Goal: Task Accomplishment & Management: Complete application form

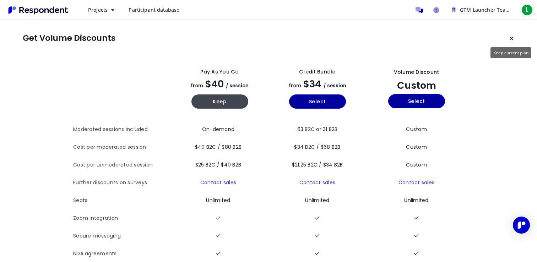
click at [512, 37] on icon "Keep current plan" at bounding box center [512, 39] width 4 height 6
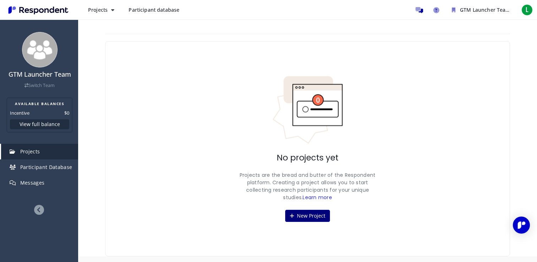
click at [310, 211] on button "New Project" at bounding box center [307, 216] width 45 height 12
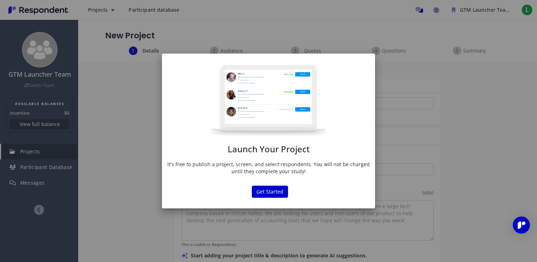
click at [225, 166] on p "It's free to publish a project, screen, and select respondents. You will not be…" at bounding box center [268, 168] width 203 height 14
click at [277, 194] on button "Get Started" at bounding box center [270, 192] width 36 height 12
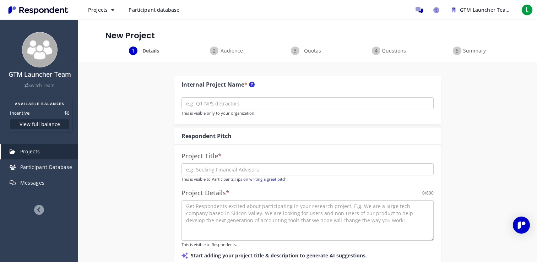
click at [257, 100] on input "text" at bounding box center [308, 103] width 252 height 12
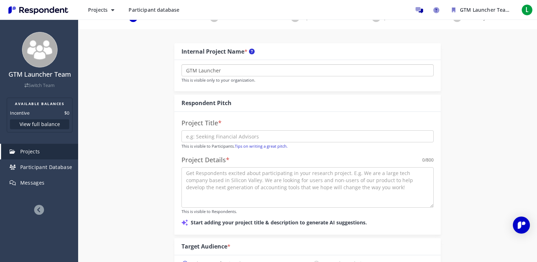
scroll to position [43, 0]
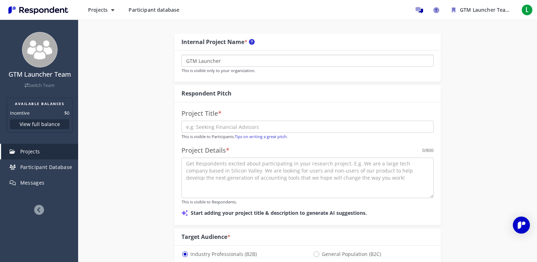
type input "GTM Launcher"
click at [250, 129] on input "text" at bounding box center [308, 127] width 252 height 12
type input "Validating a problem"
click at [267, 178] on textarea at bounding box center [308, 178] width 252 height 41
click at [254, 130] on input "Validating a problem" at bounding box center [308, 127] width 252 height 12
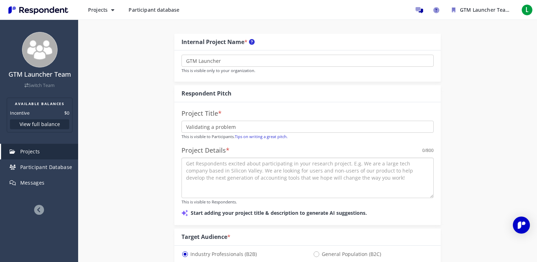
click at [281, 181] on textarea at bounding box center [308, 178] width 252 height 41
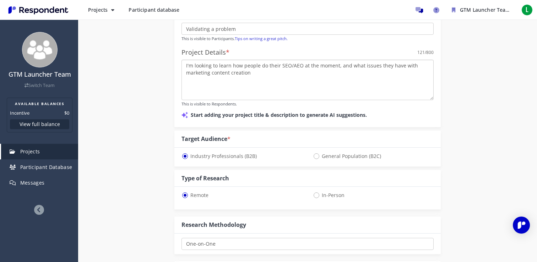
scroll to position [141, 0]
type textarea "I'm looking to learn how people do their SEO/AEO at the moment, and what issues…"
click at [388, 121] on div "Project Title * Validating a problem This is visible to Participants. Tips on w…" at bounding box center [307, 65] width 267 height 123
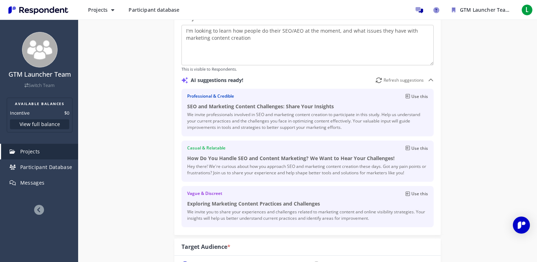
scroll to position [177, 0]
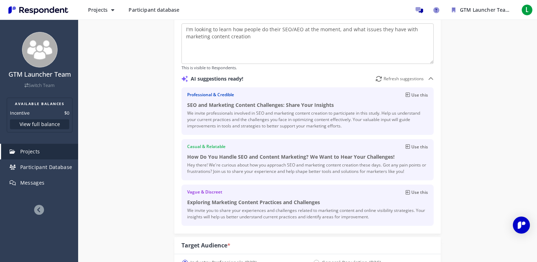
click at [414, 148] on p "Use this" at bounding box center [420, 147] width 17 height 7
type input "How Do You Handle SEO and Content Marketing? We Want to Hear Your Challenges!"
type textarea "Hey there! We're curious about how you approach SEO and marketing content creat…"
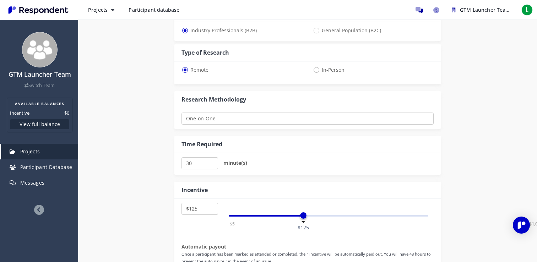
scroll to position [410, 0]
click at [231, 118] on select "One-on-One Focus Group Unmoderated Study Survey Diary Study" at bounding box center [308, 118] width 252 height 12
click at [182, 112] on select "One-on-One Focus Group Unmoderated Study Survey Diary Study" at bounding box center [308, 118] width 252 height 12
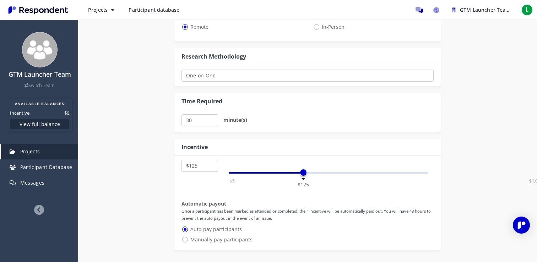
scroll to position [485, 0]
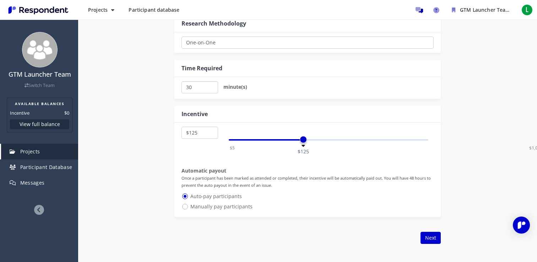
click at [198, 87] on input "30" at bounding box center [200, 87] width 37 height 12
click at [260, 96] on div "20 minute(s)" at bounding box center [307, 88] width 267 height 22
click at [199, 86] on input "20" at bounding box center [200, 87] width 37 height 12
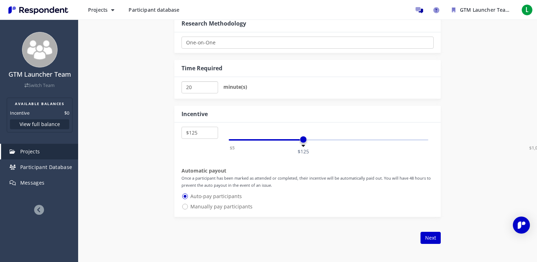
click at [199, 86] on input "20" at bounding box center [200, 87] width 37 height 12
type input "30"
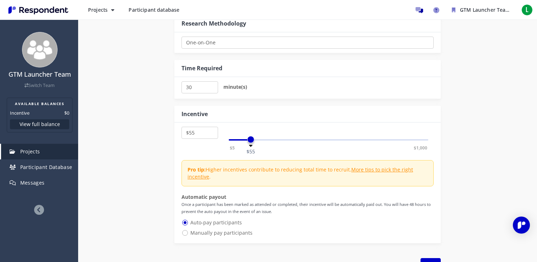
select select "number:50"
drag, startPoint x: 303, startPoint y: 139, endPoint x: 249, endPoint y: 144, distance: 53.9
click at [249, 141] on div "$5 $1,000 $50" at bounding box center [329, 139] width 200 height 1
click at [279, 149] on div "$5 $10 $15 $20 $25 $30 $35 $40 $45 $50 $55 $60 $65 $70 $75 $80 $85 $90 $95 $100…" at bounding box center [307, 183] width 267 height 121
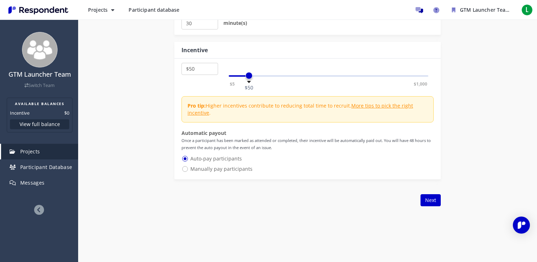
scroll to position [550, 0]
click at [220, 170] on span "Manually pay participants" at bounding box center [217, 168] width 71 height 9
click at [186, 170] on input "Manually pay participants" at bounding box center [184, 168] width 5 height 5
radio input "true"
click at [220, 160] on span "Auto-pay participants" at bounding box center [212, 158] width 60 height 9
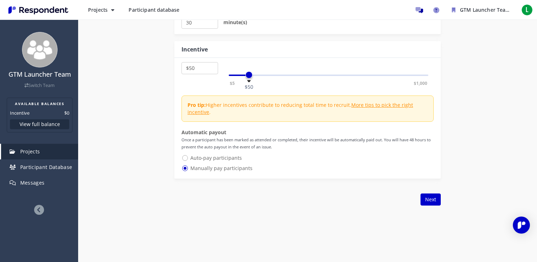
click at [186, 160] on input "Auto-pay participants" at bounding box center [184, 157] width 5 height 5
radio input "true"
click at [434, 201] on button "Next" at bounding box center [431, 200] width 20 height 12
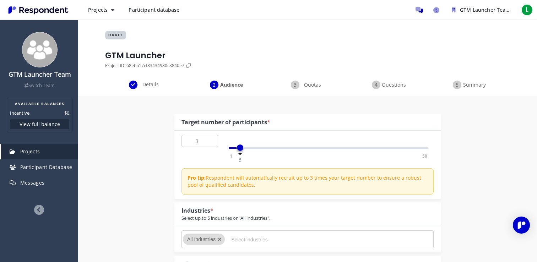
click at [240, 148] on div "1 50 3" at bounding box center [329, 147] width 200 height 1
type input "3"
click at [239, 151] on span at bounding box center [240, 147] width 7 height 7
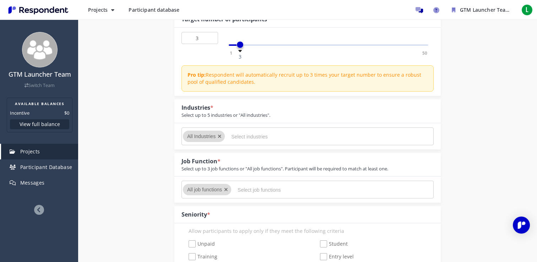
scroll to position [104, 0]
click at [235, 138] on input "Select industries" at bounding box center [284, 136] width 107 height 12
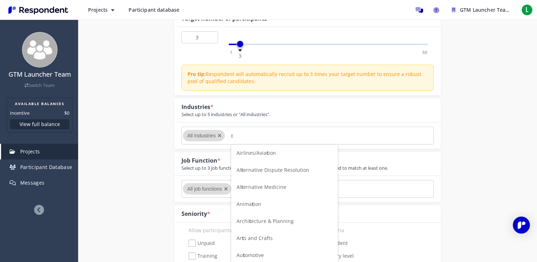
scroll to position [0, 0]
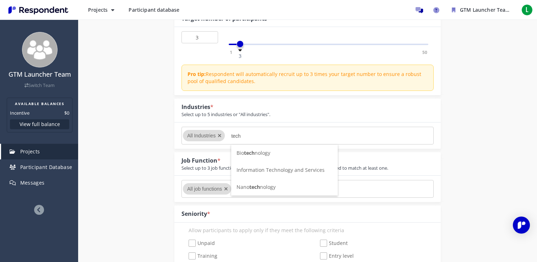
type input "tech"
click at [278, 171] on span "Information Technology and Services" at bounding box center [281, 170] width 88 height 7
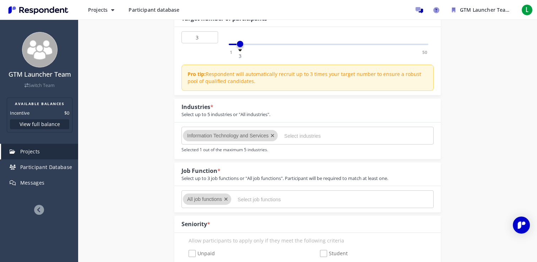
click at [293, 135] on input "Select industries" at bounding box center [337, 136] width 107 height 12
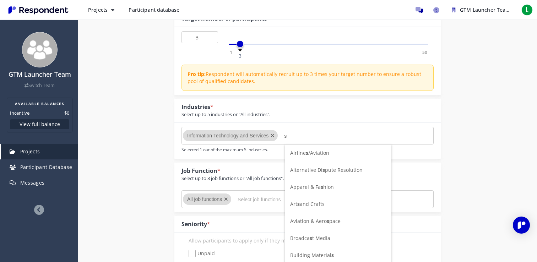
scroll to position [0, 0]
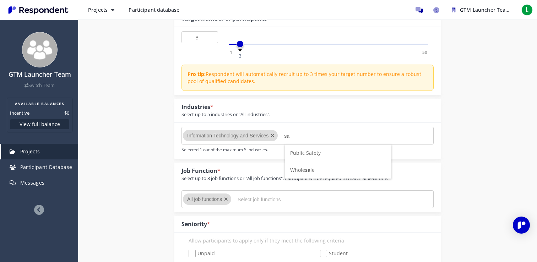
type input "s"
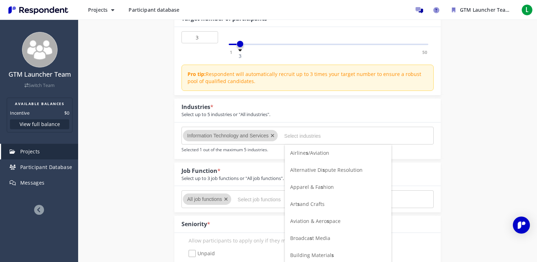
scroll to position [104, 0]
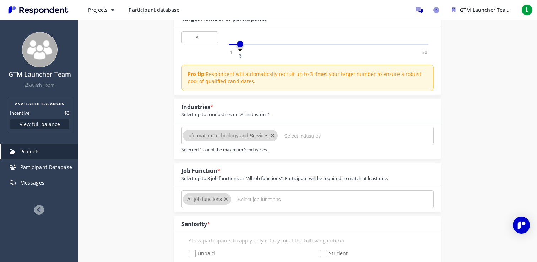
type input "a"
click at [322, 113] on div "Industries * Select up to 5 industries or "All industries"." at bounding box center [307, 110] width 267 height 23
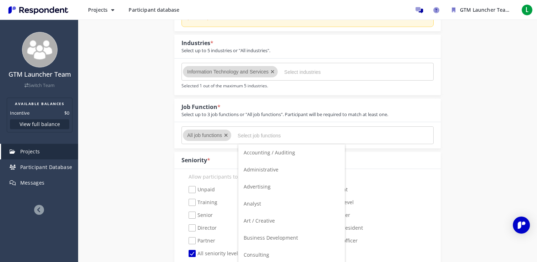
scroll to position [0, 0]
click at [250, 136] on input "Select job functions" at bounding box center [291, 136] width 107 height 12
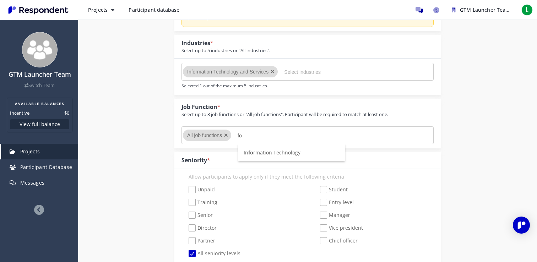
type input "f"
type input "c"
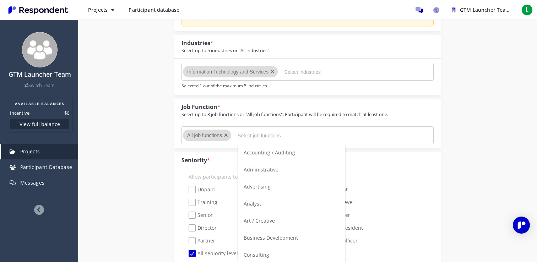
type input "c"
click at [274, 171] on li "Advertising" at bounding box center [291, 169] width 107 height 17
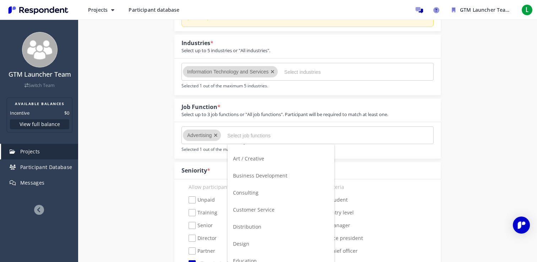
scroll to position [68, 0]
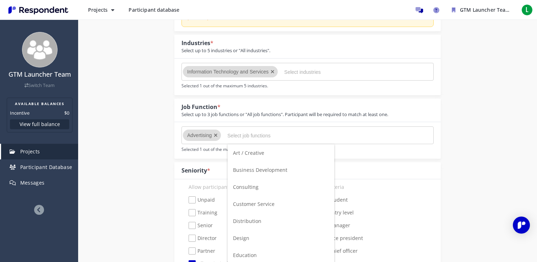
click at [266, 171] on span "Business Development" at bounding box center [260, 170] width 54 height 7
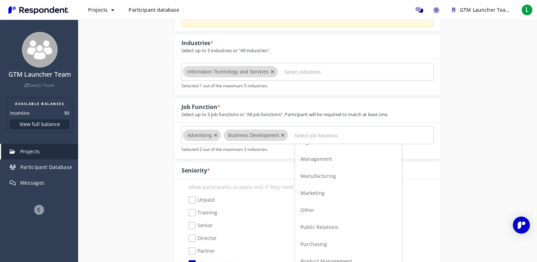
scroll to position [288, 0]
click at [327, 191] on li "Marketing" at bounding box center [348, 189] width 107 height 17
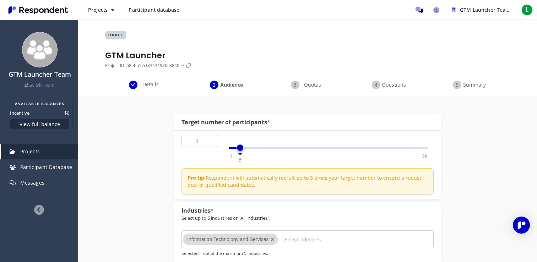
scroll to position [168, 0]
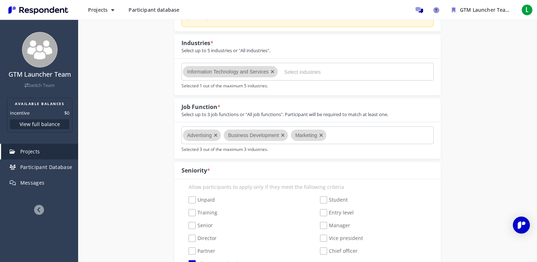
click at [349, 132] on md-chips-wrap "Advertising Business Development Marketing" at bounding box center [308, 136] width 252 height 18
click at [283, 134] on icon "Remove Business Development" at bounding box center [283, 135] width 4 height 5
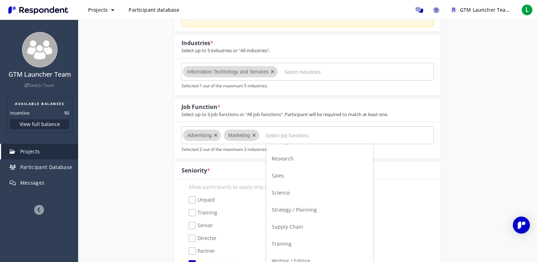
scroll to position [456, 0]
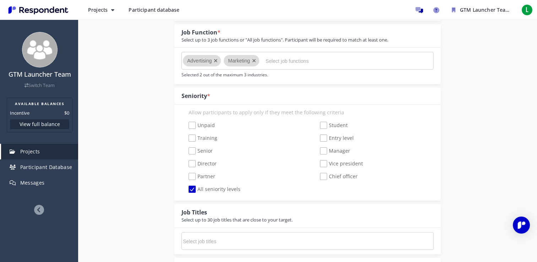
scroll to position [266, 0]
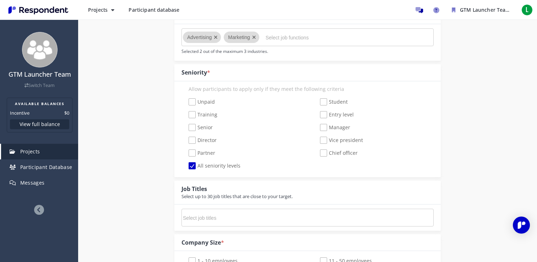
click at [192, 127] on span "Senior" at bounding box center [201, 128] width 24 height 9
click at [186, 127] on input "Senior" at bounding box center [184, 127] width 5 height 5
checkbox input "true"
checkbox input "false"
click at [193, 140] on span "Director" at bounding box center [203, 141] width 28 height 9
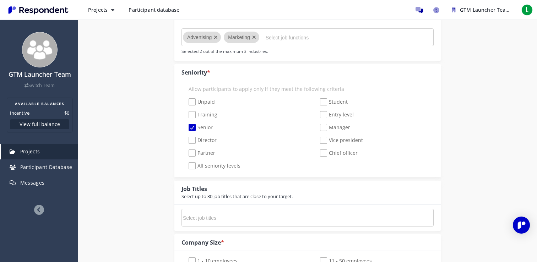
click at [186, 140] on input "Director" at bounding box center [184, 140] width 5 height 5
checkbox input "true"
click at [191, 152] on span "Partner" at bounding box center [202, 154] width 27 height 9
click at [186, 152] on input "Partner" at bounding box center [184, 153] width 5 height 5
checkbox input "true"
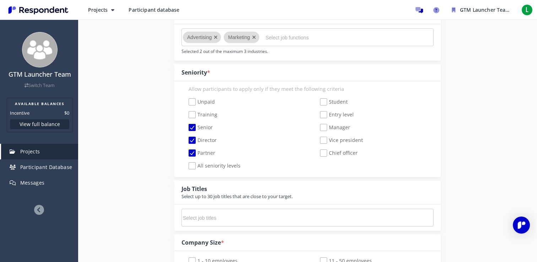
click at [323, 152] on span "Chief officer" at bounding box center [339, 154] width 38 height 9
click at [318, 152] on input "Chief officer" at bounding box center [315, 153] width 5 height 5
checkbox input "true"
click at [324, 139] on span "Vice president" at bounding box center [341, 141] width 43 height 9
click at [318, 139] on input "Vice president" at bounding box center [315, 140] width 5 height 5
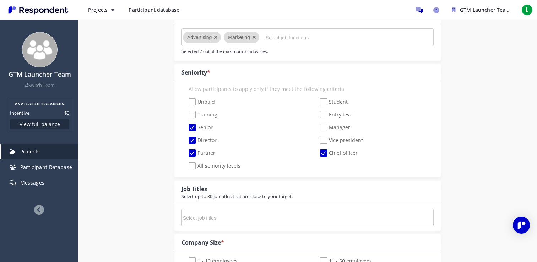
checkbox input "true"
click at [325, 128] on span "Manager" at bounding box center [335, 128] width 30 height 9
click at [318, 128] on input "Manager" at bounding box center [315, 127] width 5 height 5
checkbox input "true"
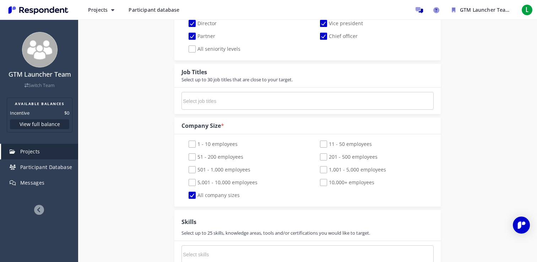
scroll to position [391, 0]
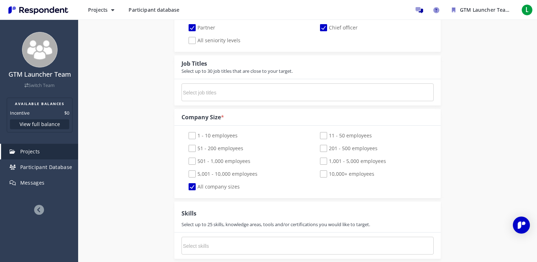
click at [214, 96] on input "Select job titles" at bounding box center [236, 93] width 107 height 12
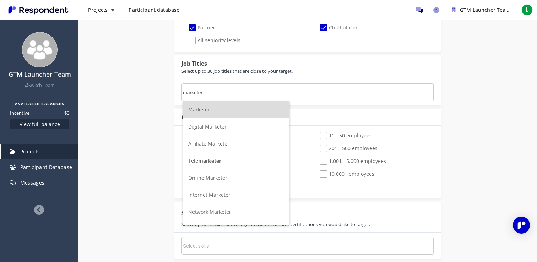
type input "marketer"
click at [212, 115] on li "Marketer" at bounding box center [236, 109] width 107 height 17
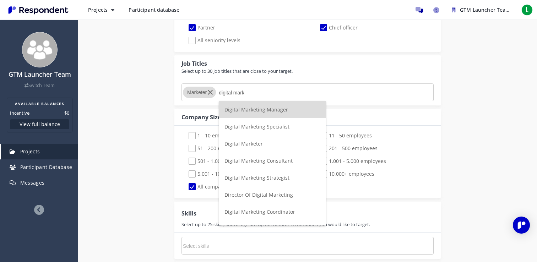
type input "digital mark"
click at [246, 142] on span "Digital Marketer" at bounding box center [244, 143] width 38 height 7
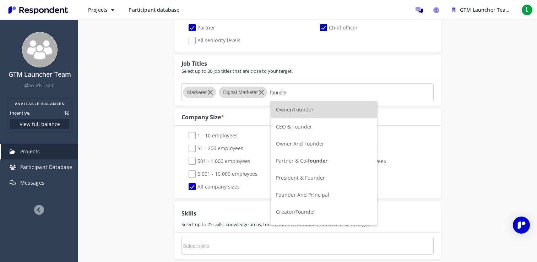
type input "founder"
click at [304, 108] on span "Owner/Founder" at bounding box center [295, 109] width 38 height 7
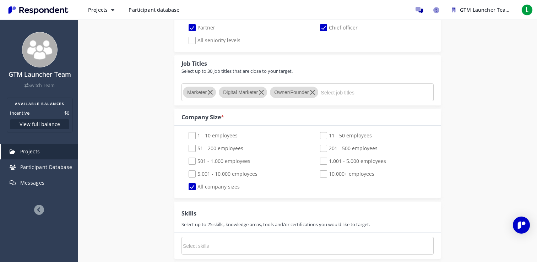
click at [333, 92] on input "Select job titles" at bounding box center [374, 93] width 107 height 12
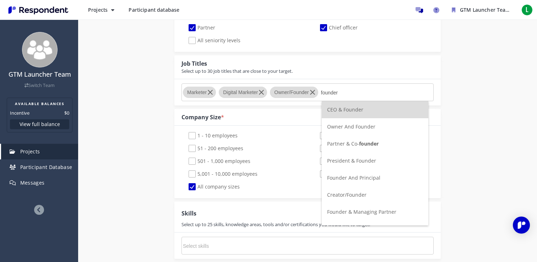
type input "founder"
click at [350, 107] on span "CEO & Founder" at bounding box center [345, 109] width 36 height 7
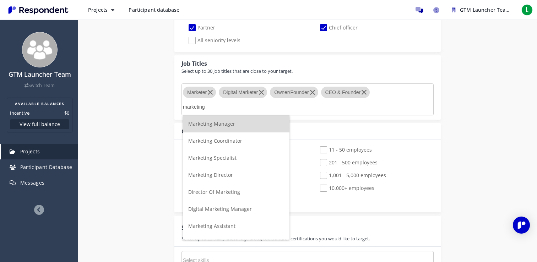
type input "marketing"
click at [225, 122] on span "Marketing Manager" at bounding box center [211, 123] width 47 height 7
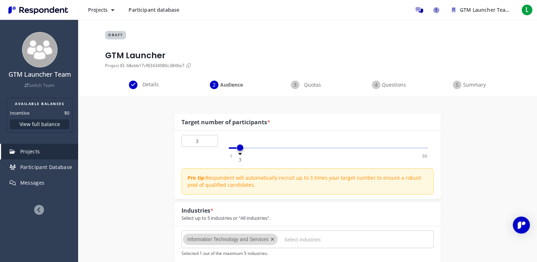
scroll to position [391, 0]
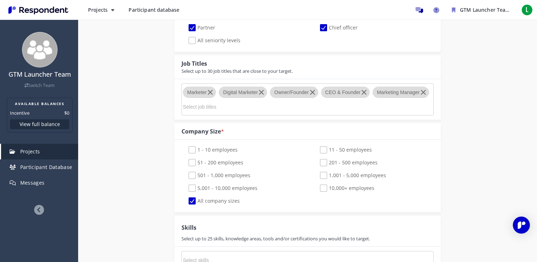
click at [243, 111] on input "Select job titles" at bounding box center [236, 107] width 107 height 12
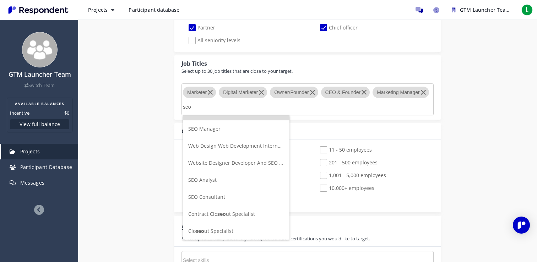
scroll to position [0, 0]
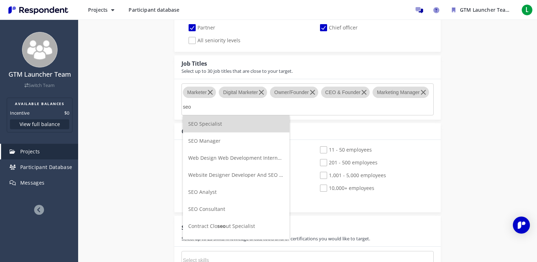
type input "seo"
click at [235, 124] on li "SEO Specialist" at bounding box center [236, 123] width 107 height 17
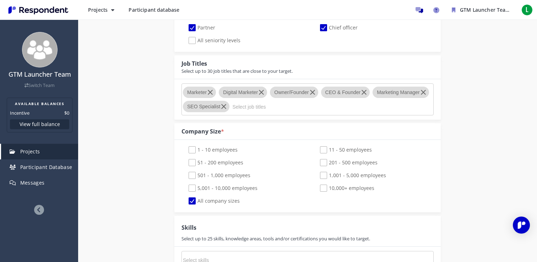
click at [247, 107] on input "Select job titles" at bounding box center [285, 107] width 107 height 12
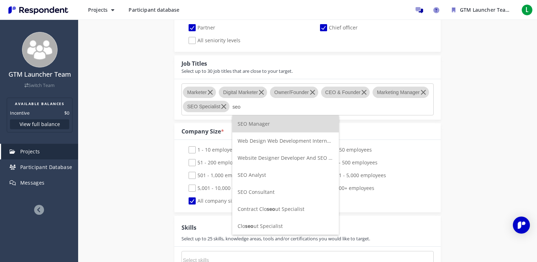
scroll to position [0, 0]
type input "seo"
click at [265, 127] on span "SEO Manager" at bounding box center [254, 123] width 32 height 7
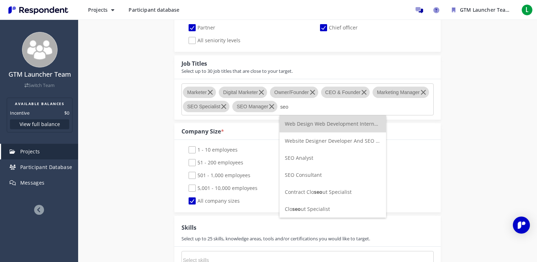
type input "seo"
click at [326, 159] on li "SEO Analyst" at bounding box center [333, 158] width 107 height 17
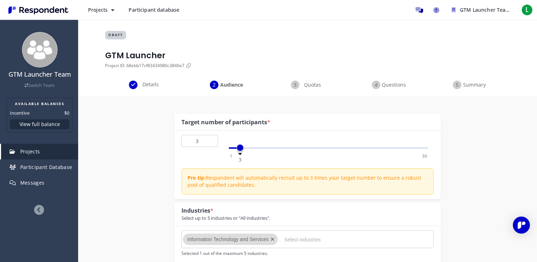
scroll to position [391, 0]
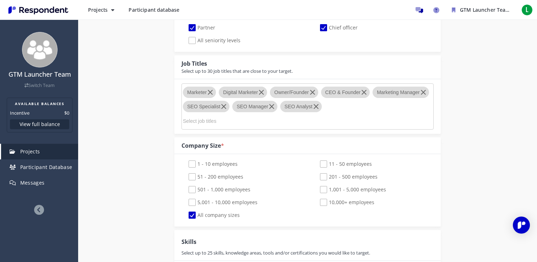
click at [290, 115] on input "Select job titles" at bounding box center [236, 121] width 107 height 12
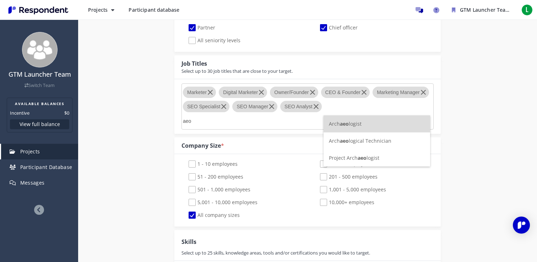
click at [467, 153] on div "Internal Project Name * GTM Launcher This is visible only to your organization.…" at bounding box center [308, 169] width 416 height 929
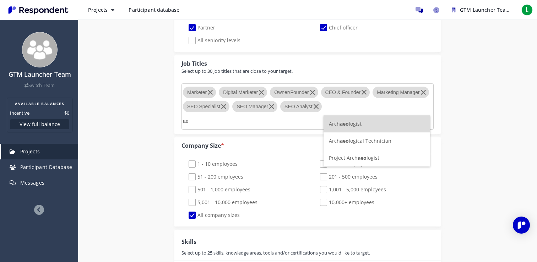
type input "a"
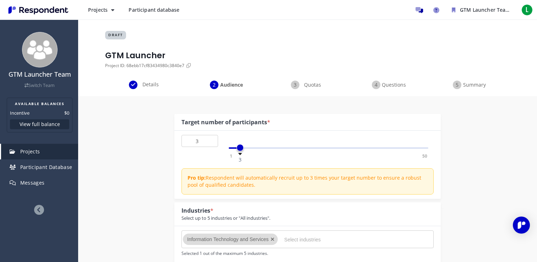
scroll to position [391, 0]
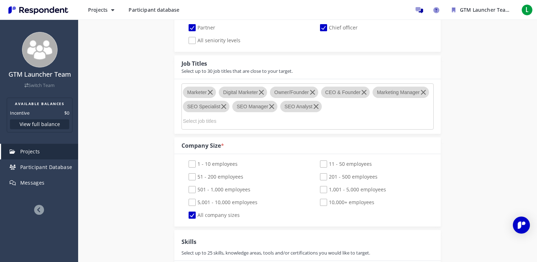
click at [479, 151] on div "Internal Project Name * GTM Launcher This is visible only to your organization.…" at bounding box center [308, 169] width 416 height 929
click at [196, 161] on span "1 - 10 employees" at bounding box center [213, 165] width 49 height 9
click at [186, 162] on input "1 - 10 employees" at bounding box center [184, 164] width 5 height 5
checkbox input "true"
checkbox input "false"
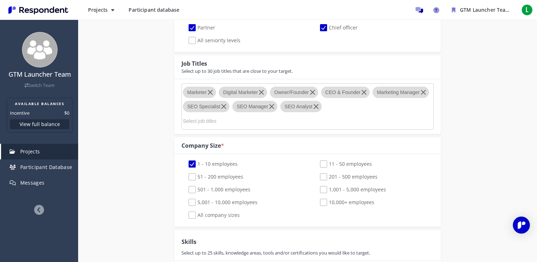
click at [326, 161] on span "11 - 50 employees" at bounding box center [346, 165] width 52 height 9
click at [318, 162] on input "11 - 50 employees" at bounding box center [315, 164] width 5 height 5
checkbox input "true"
click at [456, 150] on div "Internal Project Name * GTM Launcher This is visible only to your organization.…" at bounding box center [308, 169] width 416 height 929
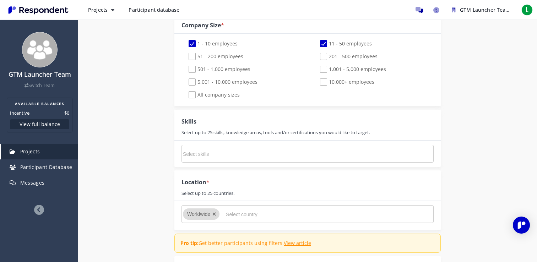
scroll to position [512, 0]
click at [372, 144] on md-chips-wrap at bounding box center [308, 153] width 252 height 18
click at [213, 147] on input "Select skills" at bounding box center [236, 153] width 107 height 12
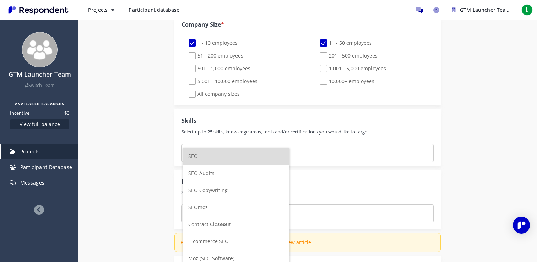
type input "seo"
click at [214, 160] on li "SEO" at bounding box center [236, 156] width 107 height 17
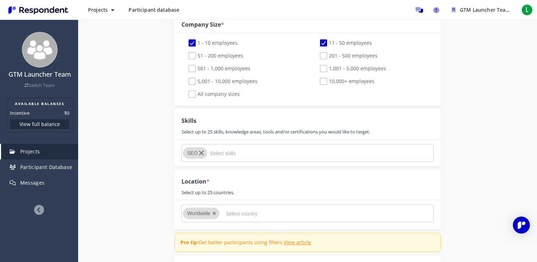
click at [217, 147] on input "Select skills" at bounding box center [263, 153] width 107 height 12
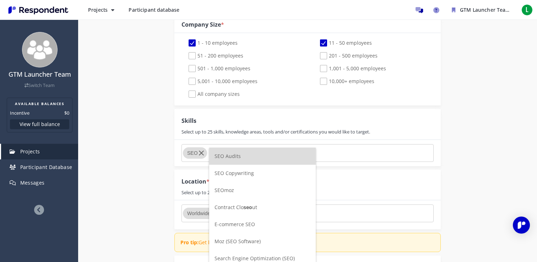
type input "seo"
click at [257, 255] on span "Search Engine Optimization (SEO)" at bounding box center [255, 258] width 80 height 7
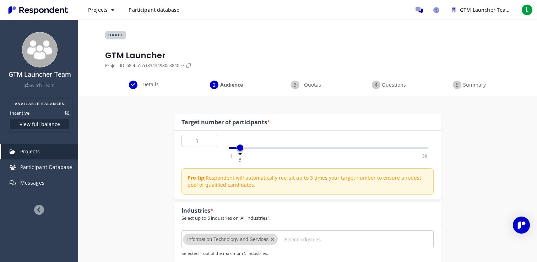
scroll to position [512, 0]
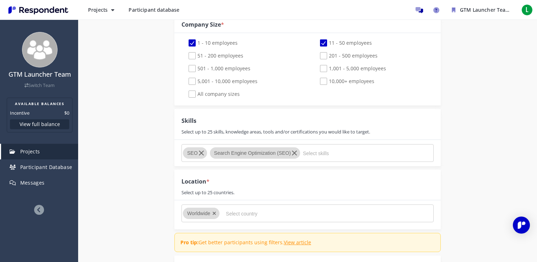
click at [314, 147] on input "Select skills" at bounding box center [356, 153] width 107 height 12
type input "answer"
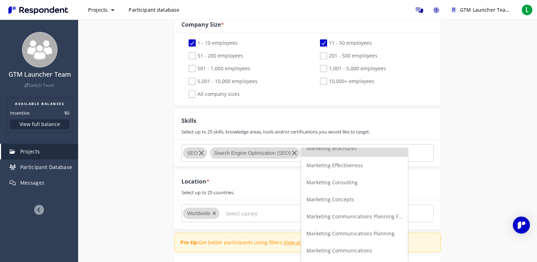
scroll to position [0, 0]
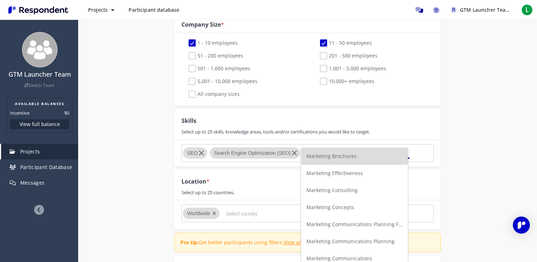
type input "market"
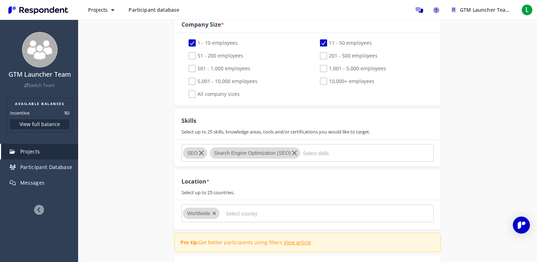
click at [469, 161] on div "Internal Project Name * GTM Launcher This is visible only to your organization.…" at bounding box center [308, 48] width 416 height 929
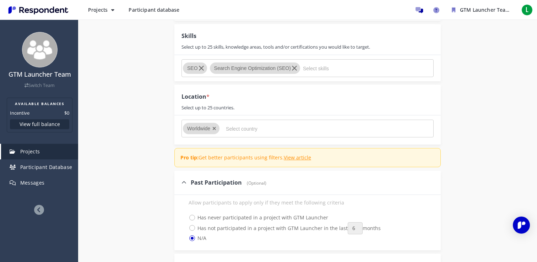
scroll to position [600, 0]
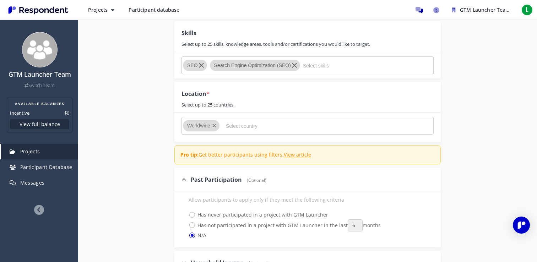
click at [251, 120] on input "Select country" at bounding box center [279, 126] width 107 height 12
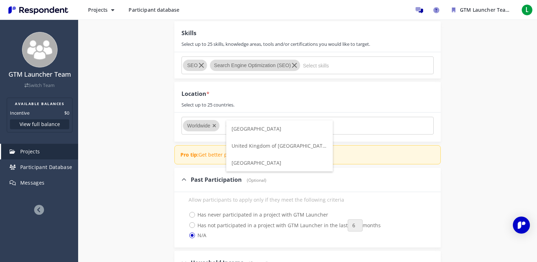
type input "united"
click at [265, 165] on span "[GEOGRAPHIC_DATA]" at bounding box center [257, 163] width 50 height 7
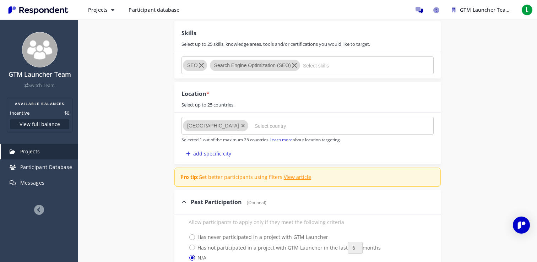
click at [269, 120] on input "Select country" at bounding box center [308, 126] width 107 height 12
type input "l"
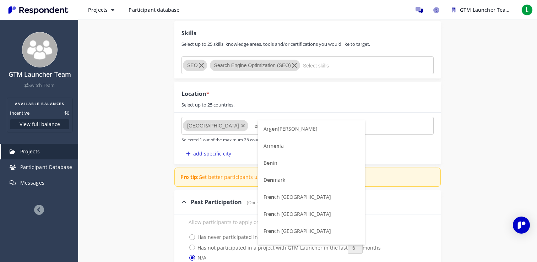
type input "e"
type input "c"
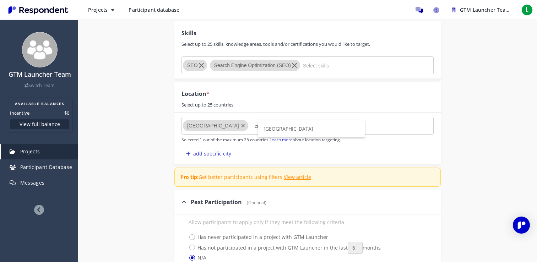
type input "cana"
click at [275, 127] on span "[GEOGRAPHIC_DATA]" at bounding box center [289, 128] width 50 height 7
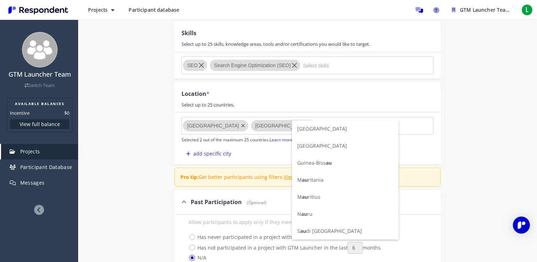
type input "a"
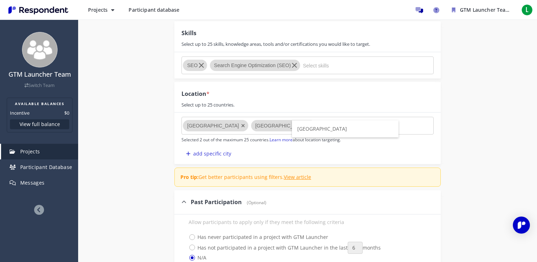
type input "[GEOGRAPHIC_DATA]"
click at [346, 131] on li "[GEOGRAPHIC_DATA]" at bounding box center [345, 128] width 107 height 17
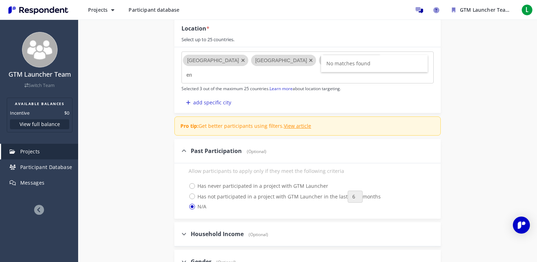
type input "e"
type input "bri"
click at [351, 100] on span "United Kingdom of [GEOGRAPHIC_DATA] and [GEOGRAPHIC_DATA]" at bounding box center [406, 97] width 158 height 7
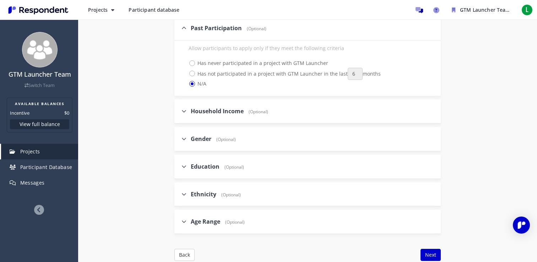
scroll to position [808, 0]
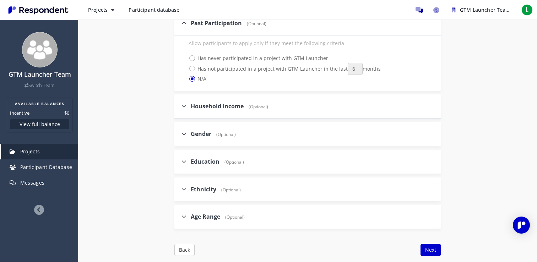
click at [209, 213] on span "Age Range" at bounding box center [205, 217] width 29 height 8
click at [179, 214] on input "Age Range (Optional)" at bounding box center [176, 216] width 5 height 5
checkbox input "true"
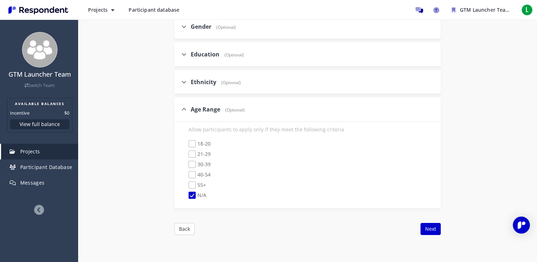
scroll to position [926, 0]
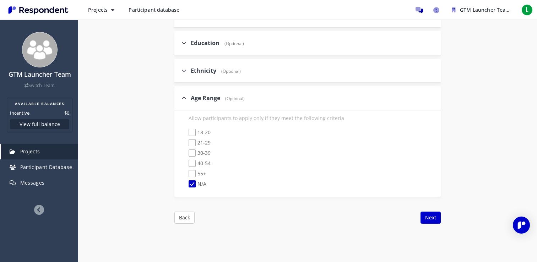
click at [193, 139] on span "21-29" at bounding box center [200, 143] width 22 height 9
click at [186, 141] on input "21-29" at bounding box center [184, 143] width 5 height 5
checkbox input "true"
checkbox input "false"
click at [192, 150] on span "30-39" at bounding box center [200, 154] width 22 height 9
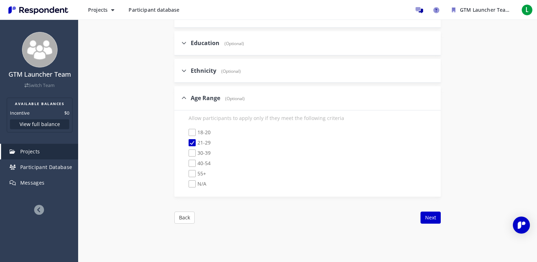
click at [186, 151] on input "30-39" at bounding box center [184, 153] width 5 height 5
checkbox input "true"
click at [185, 160] on label "40-54" at bounding box center [196, 164] width 29 height 9
click at [185, 161] on input "40-54" at bounding box center [184, 163] width 5 height 5
checkbox input "true"
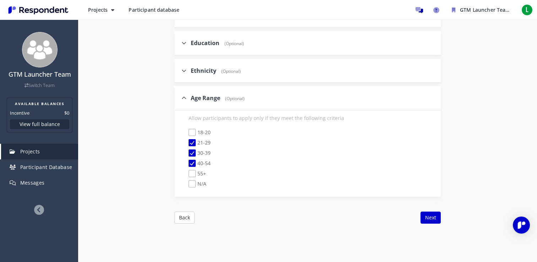
click at [193, 141] on div "18-20 21-29 30-39 40-54 55+ N/A" at bounding box center [308, 159] width 252 height 60
click at [194, 170] on span "55+" at bounding box center [197, 174] width 17 height 9
click at [186, 172] on input "55+" at bounding box center [184, 174] width 5 height 5
checkbox input "true"
click at [193, 139] on span "21-29" at bounding box center [200, 143] width 22 height 9
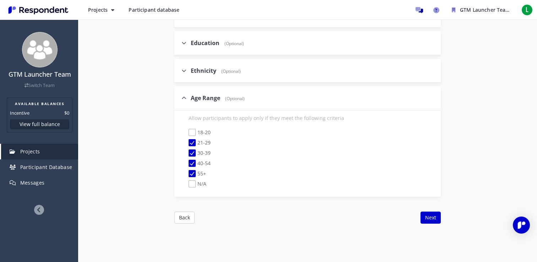
click at [186, 141] on input "21-29" at bounding box center [184, 143] width 5 height 5
checkbox input "false"
click at [433, 212] on button "Next" at bounding box center [431, 218] width 20 height 12
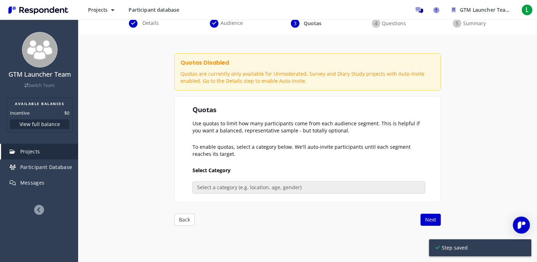
scroll to position [62, 0]
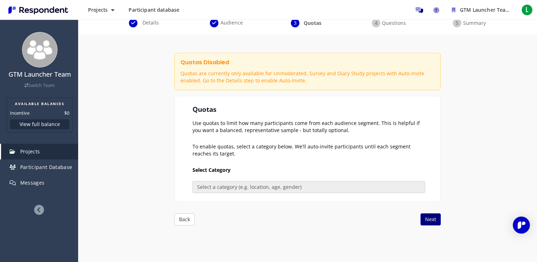
click at [433, 218] on button "Next" at bounding box center [431, 220] width 20 height 12
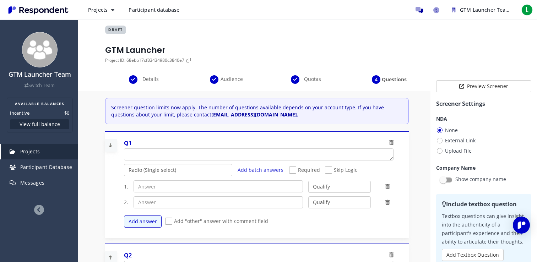
scroll to position [5, 0]
click at [177, 154] on textarea "Which of the following categories best describes your firm's total assets under…" at bounding box center [258, 154] width 269 height 11
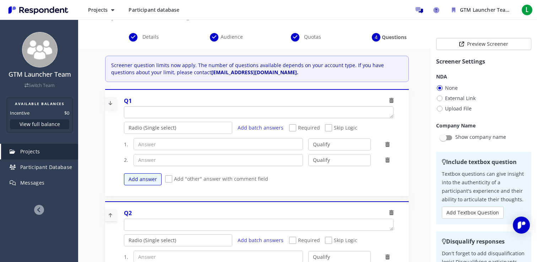
scroll to position [46, 0]
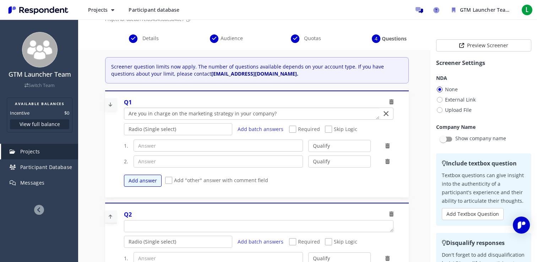
type textarea "Are you in charge on the marketing strategy in your company?"
click at [301, 130] on span "Required" at bounding box center [304, 130] width 31 height 9
click at [294, 130] on input "Required" at bounding box center [291, 129] width 5 height 5
checkbox input "true"
click at [182, 142] on input "text" at bounding box center [219, 146] width 170 height 12
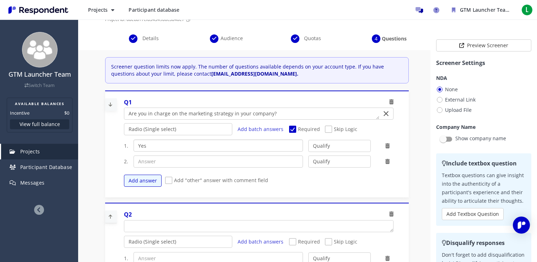
type input "Yes"
click at [179, 160] on input "text" at bounding box center [219, 162] width 170 height 12
type input "No"
click at [336, 163] on select "Qualify Disqualify" at bounding box center [339, 162] width 62 height 12
select select "number:2"
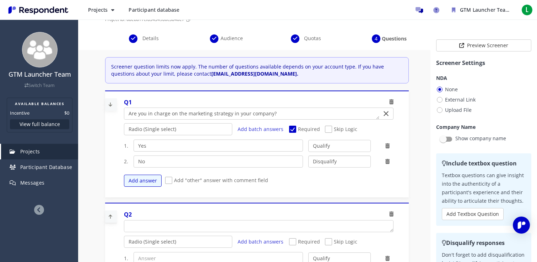
click at [308, 156] on select "Qualify Disqualify" at bounding box center [339, 162] width 62 height 12
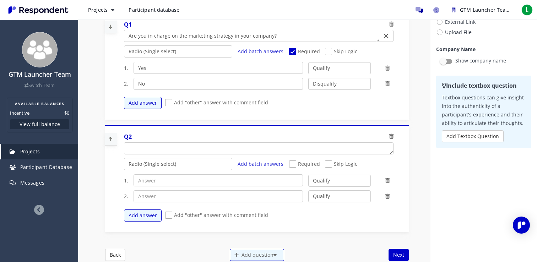
scroll to position [72, 0]
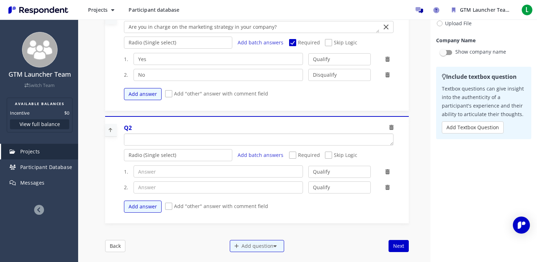
click at [175, 142] on textarea "Which of the following categories best describes your firm's total assets under…" at bounding box center [258, 139] width 269 height 11
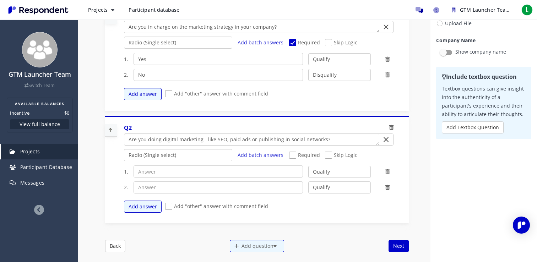
type textarea "Are you doing digital marketing - like SEO, paid ads or publishing in social ne…"
click at [295, 155] on span "Required" at bounding box center [304, 156] width 31 height 9
click at [294, 155] on input "Required" at bounding box center [291, 155] width 5 height 5
checkbox input "true"
click at [185, 157] on select "Radio (Single select) Checkbox (Multi select) Multi-line text box Single-line t…" at bounding box center [178, 155] width 109 height 12
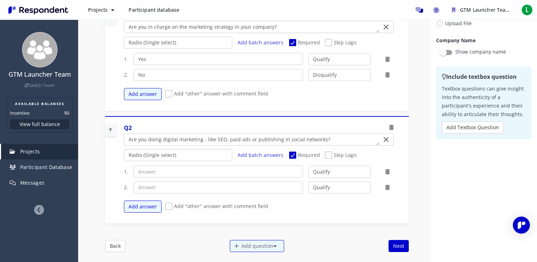
click at [124, 149] on select "Radio (Single select) Checkbox (Multi select) Multi-line text box Single-line t…" at bounding box center [178, 155] width 109 height 12
click at [178, 176] on input "text" at bounding box center [219, 172] width 170 height 12
type input "Yes"
click at [176, 191] on input "text" at bounding box center [219, 188] width 170 height 12
type input "No"
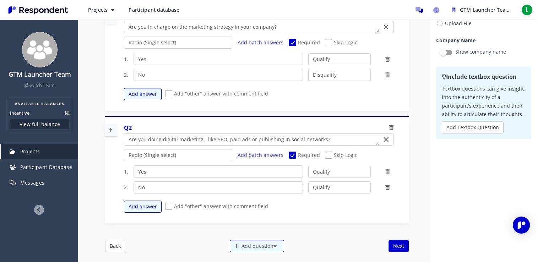
click at [326, 187] on select "Qualify Disqualify" at bounding box center [339, 188] width 62 height 12
select select "number:2"
click at [308, 182] on select "Qualify Disqualify" at bounding box center [339, 188] width 62 height 12
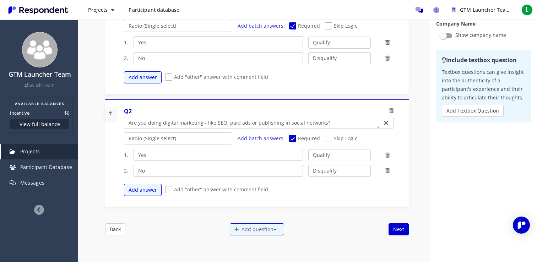
scroll to position [100, 0]
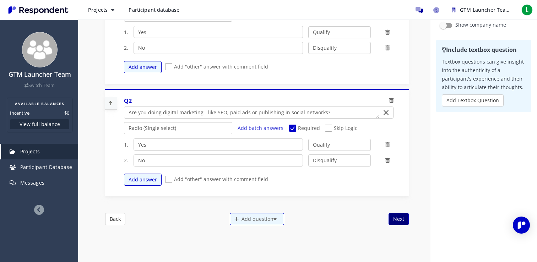
click at [396, 219] on button "Next" at bounding box center [399, 219] width 20 height 12
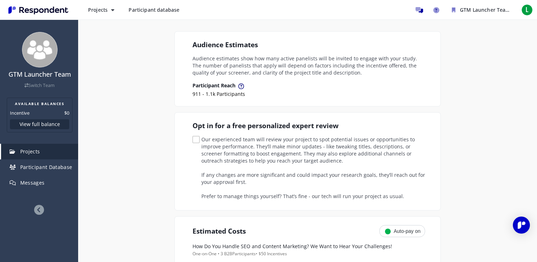
scroll to position [109, 0]
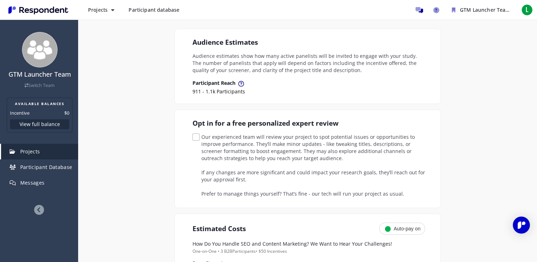
click at [262, 142] on span "Our experienced team will review your project to spot potential issues or oppor…" at bounding box center [309, 138] width 233 height 9
click at [197, 140] on input "Our experienced team will review your project to spot potential issues or oppor…" at bounding box center [195, 137] width 5 height 5
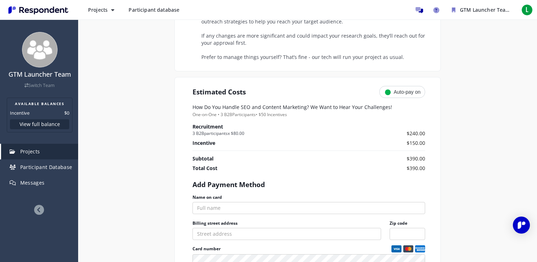
scroll to position [248, 0]
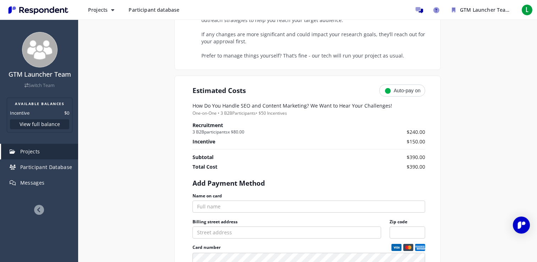
drag, startPoint x: 248, startPoint y: 131, endPoint x: 230, endPoint y: 131, distance: 18.1
click at [230, 131] on small "3 B2B participants x $80.00" at bounding box center [279, 132] width 172 height 7
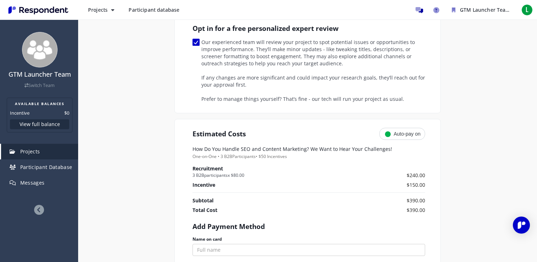
scroll to position [196, 0]
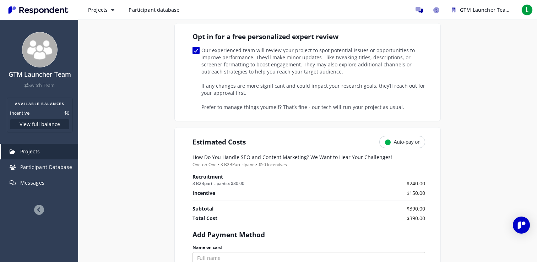
click at [197, 49] on span "Our experienced team will review your project to spot potential issues or oppor…" at bounding box center [309, 51] width 233 height 9
click at [197, 49] on input "Our experienced team will review your project to spot potential issues or oppor…" at bounding box center [195, 50] width 5 height 5
click at [197, 49] on span "Our experienced team will review your project to spot potential issues or oppor…" at bounding box center [309, 51] width 233 height 9
click at [197, 49] on input "Our experienced team will review your project to spot potential issues or oppor…" at bounding box center [195, 50] width 5 height 5
checkbox input "true"
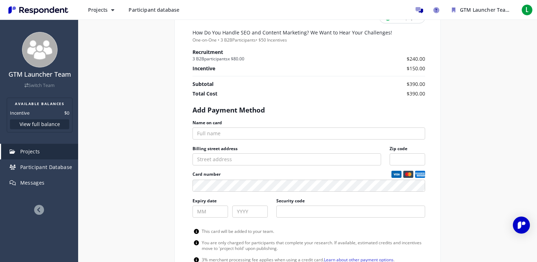
click at [160, 119] on div "Internal Project Name * GTM Launcher This is visible only to your organization.…" at bounding box center [308, 56] width 416 height 563
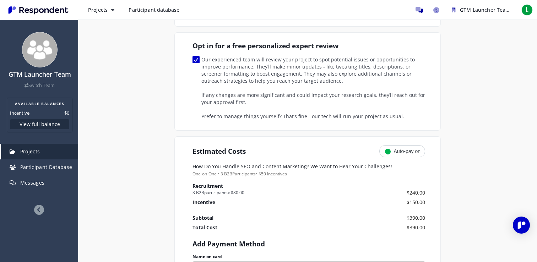
scroll to position [190, 0]
